Goal: Navigation & Orientation: Find specific page/section

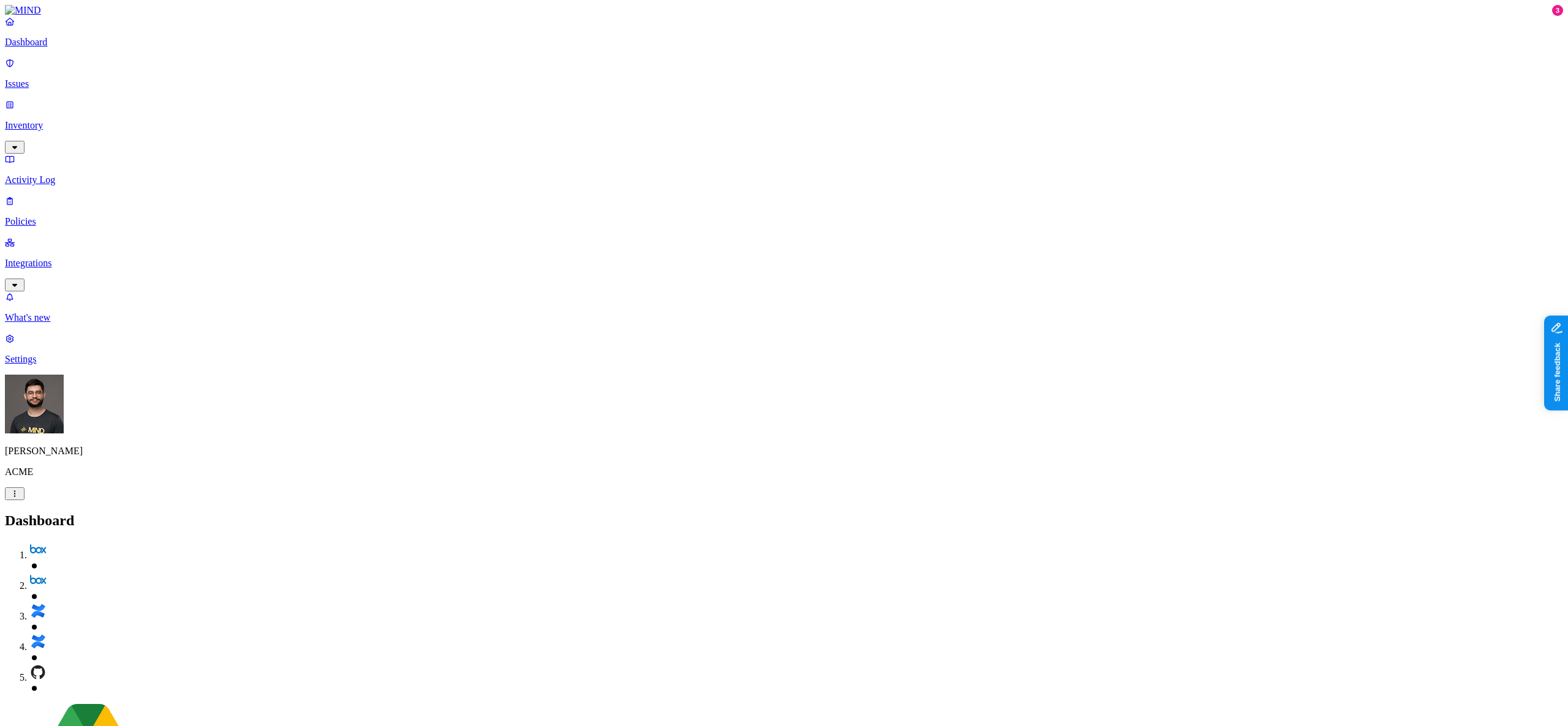
click at [41, 16] on img at bounding box center [22, 10] width 36 height 11
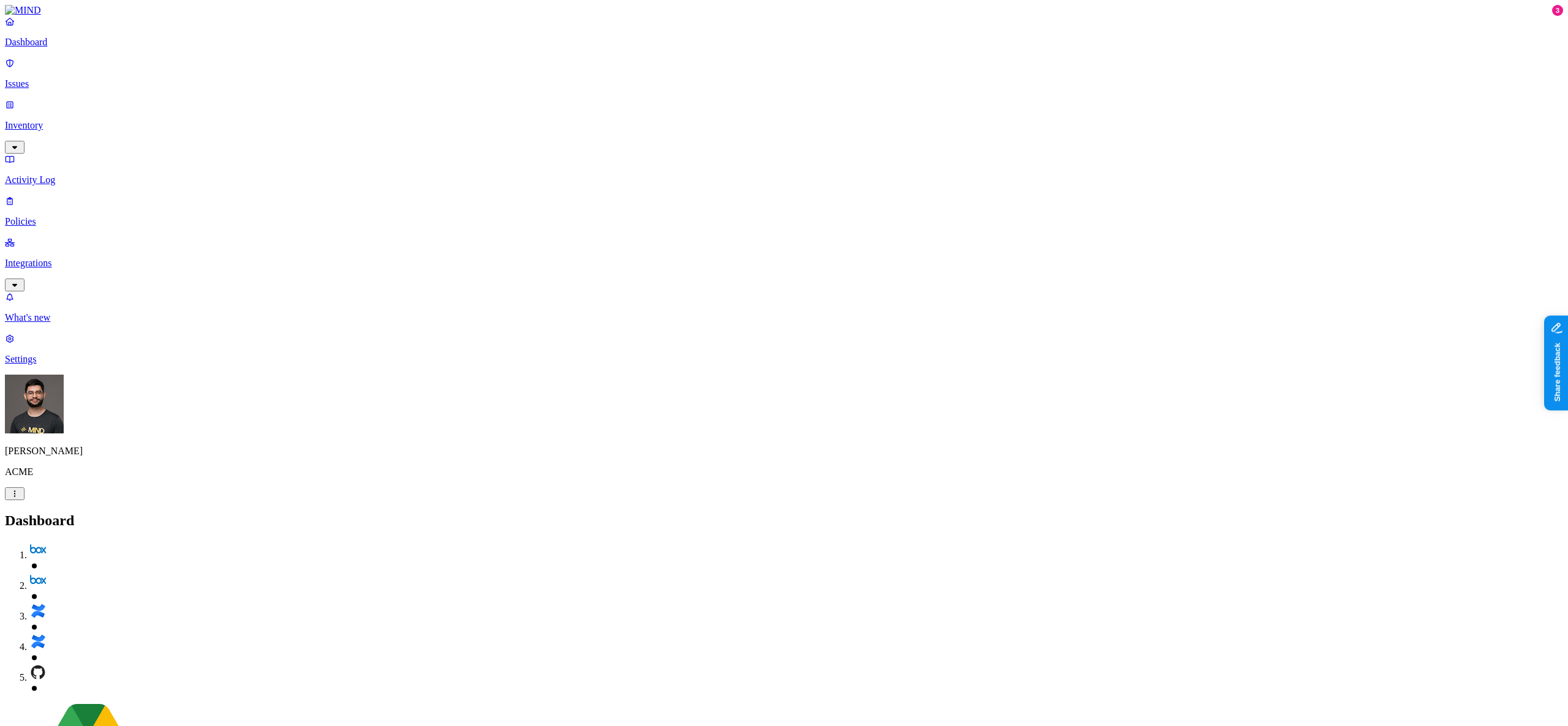
click at [15, 239] on icon at bounding box center [9, 243] width 10 height 8
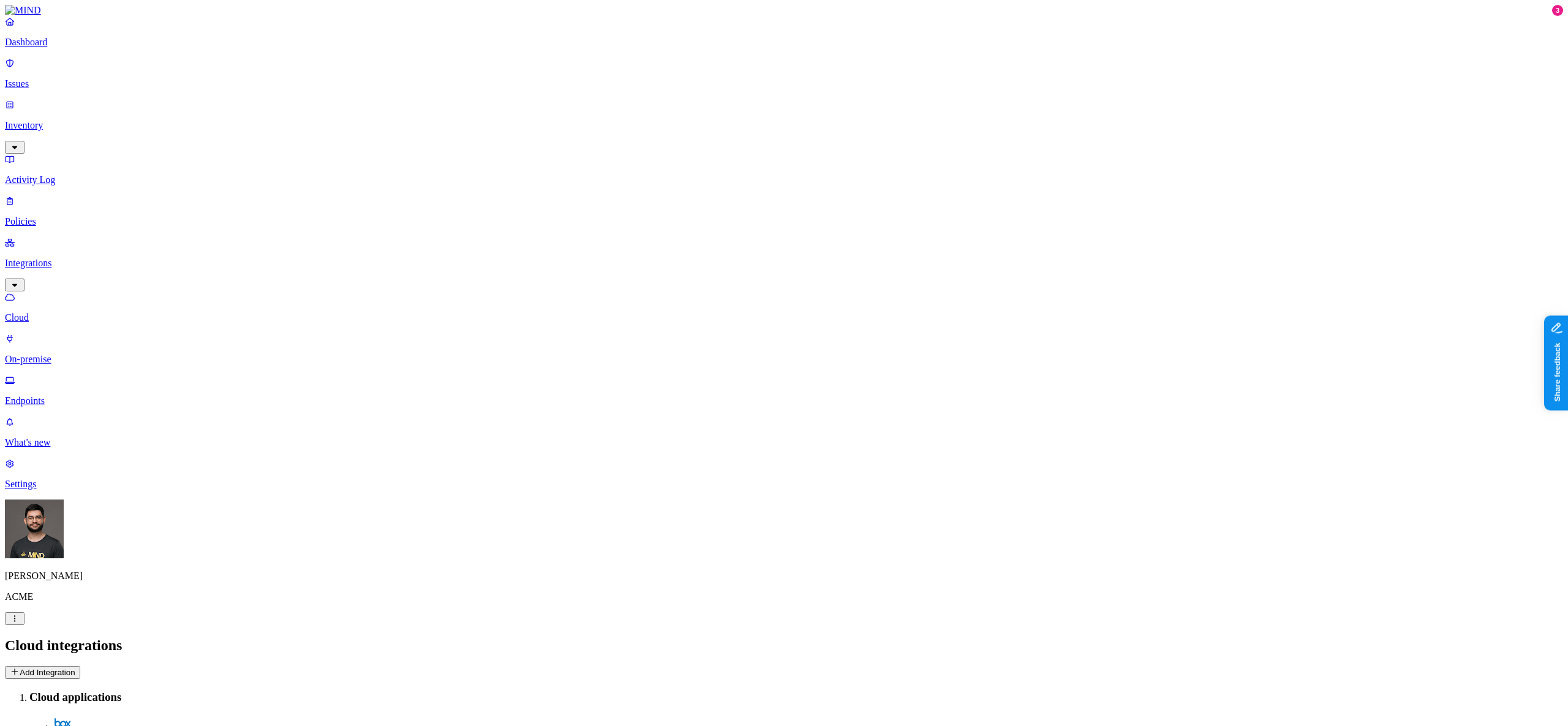
click at [96, 396] on p "Endpoints" at bounding box center [784, 401] width 1558 height 11
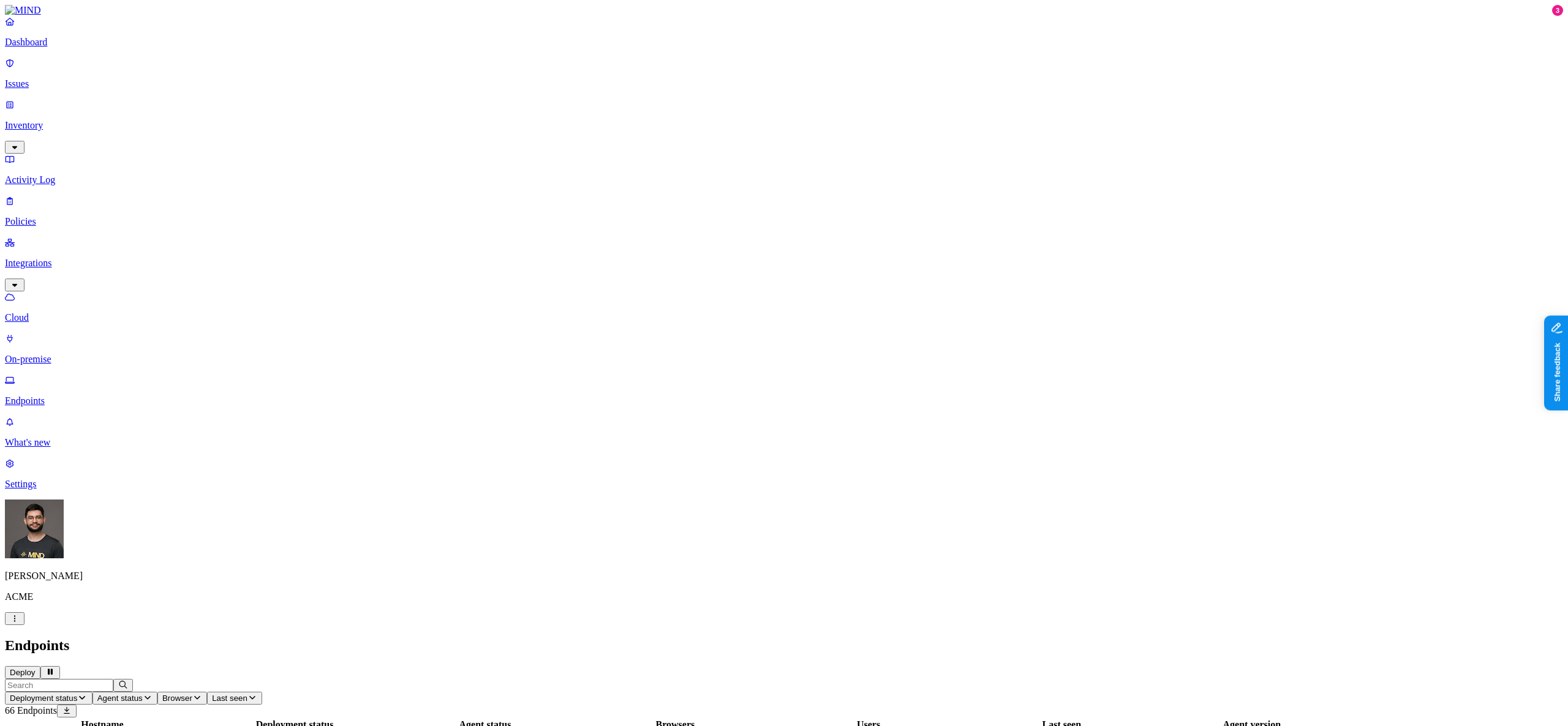
click at [947, 638] on h2 "Endpoints" at bounding box center [784, 645] width 1558 height 16
